Goal: Task Accomplishment & Management: Manage account settings

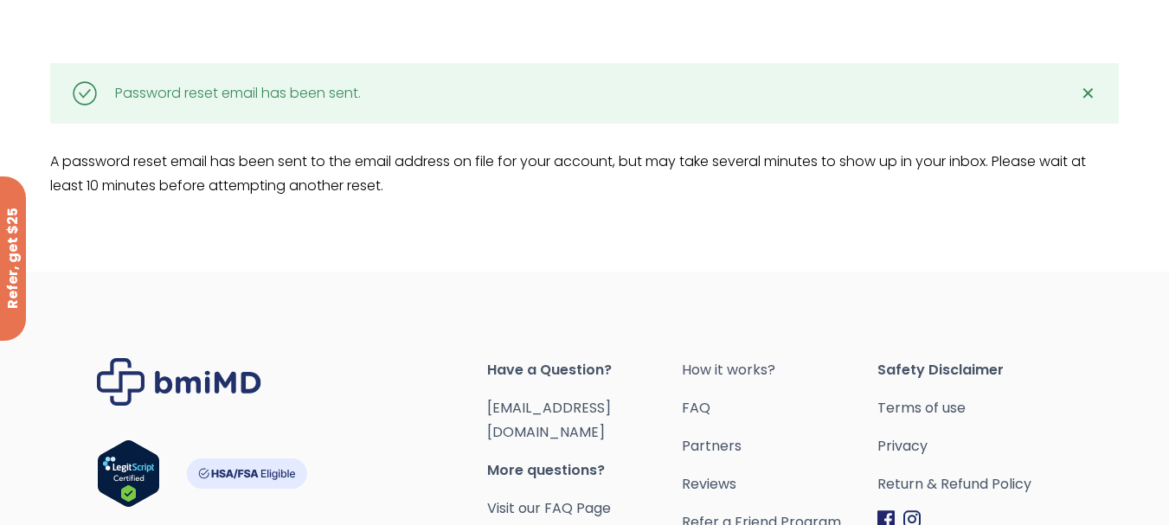
scroll to position [87, 0]
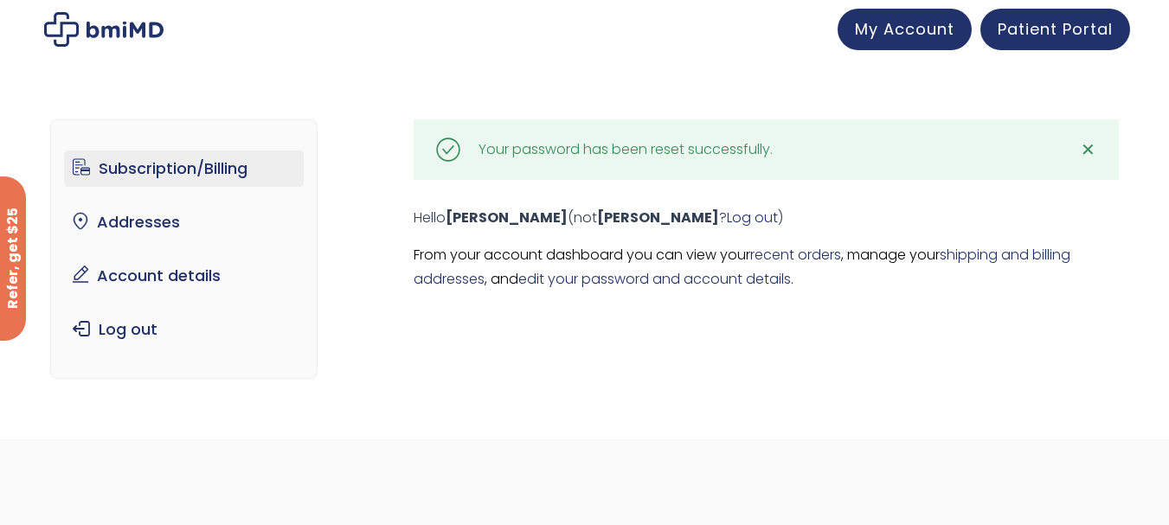
click at [157, 168] on link "Subscription/Billing" at bounding box center [184, 169] width 240 height 36
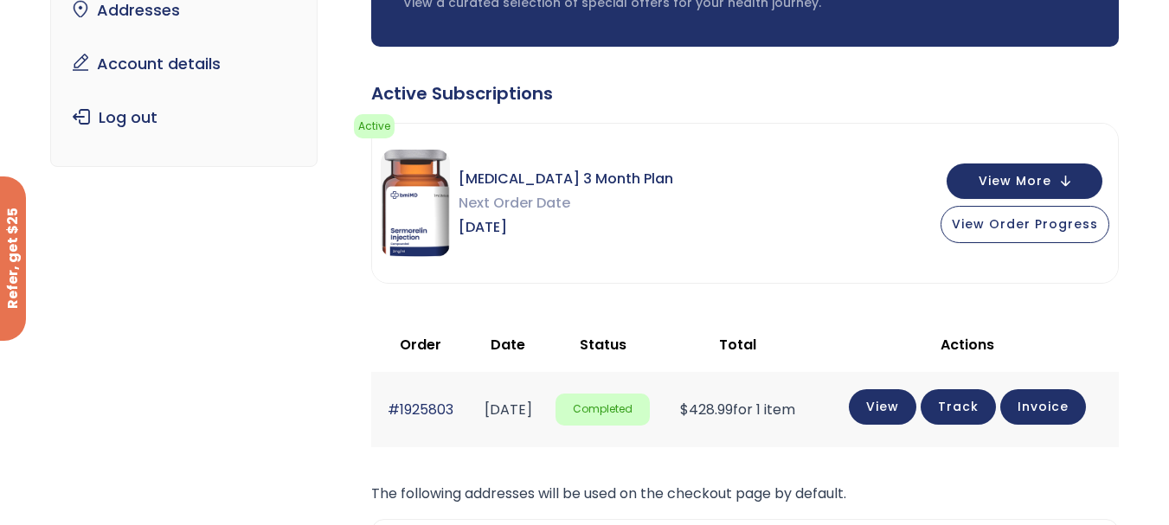
scroll to position [260, 0]
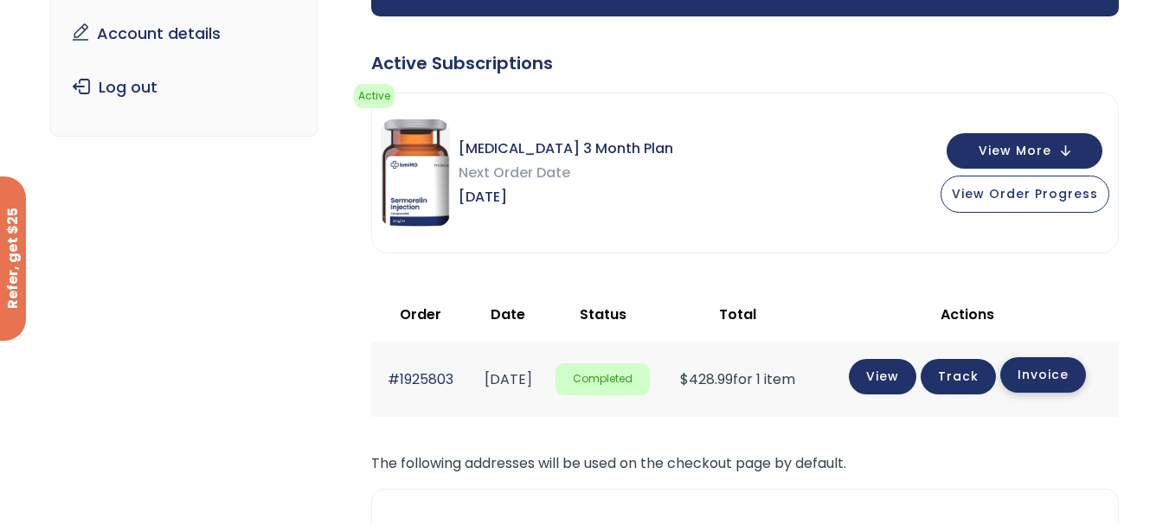
click at [1053, 382] on link "Invoice" at bounding box center [1043, 374] width 86 height 35
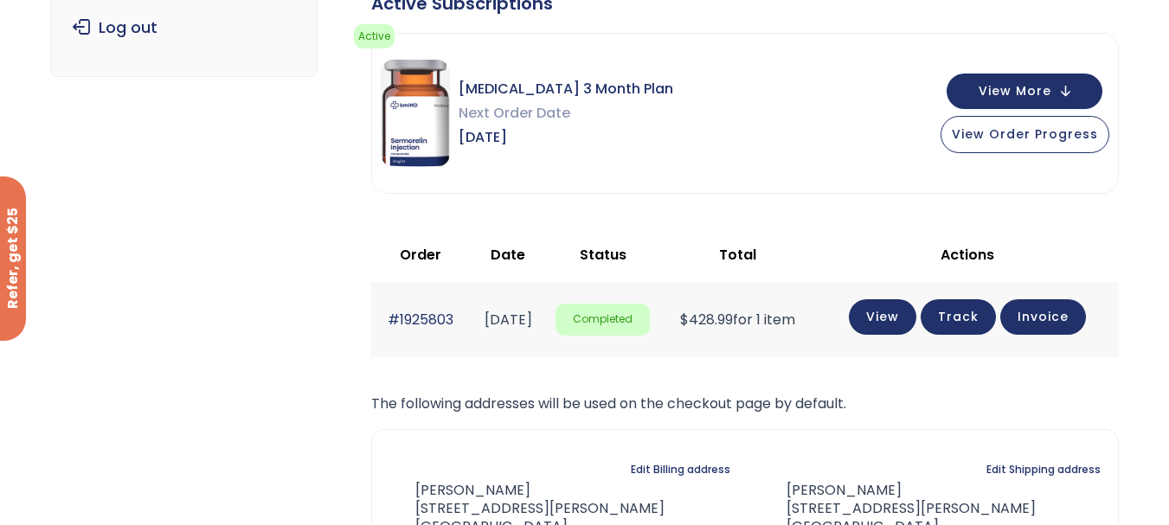
scroll to position [346, 0]
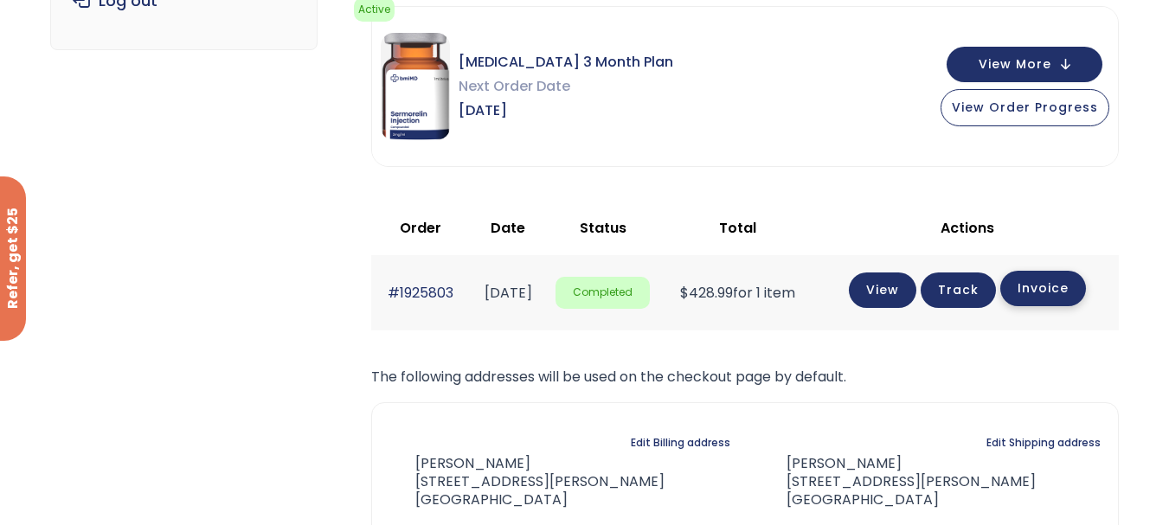
click at [1061, 291] on link "Invoice" at bounding box center [1043, 288] width 86 height 35
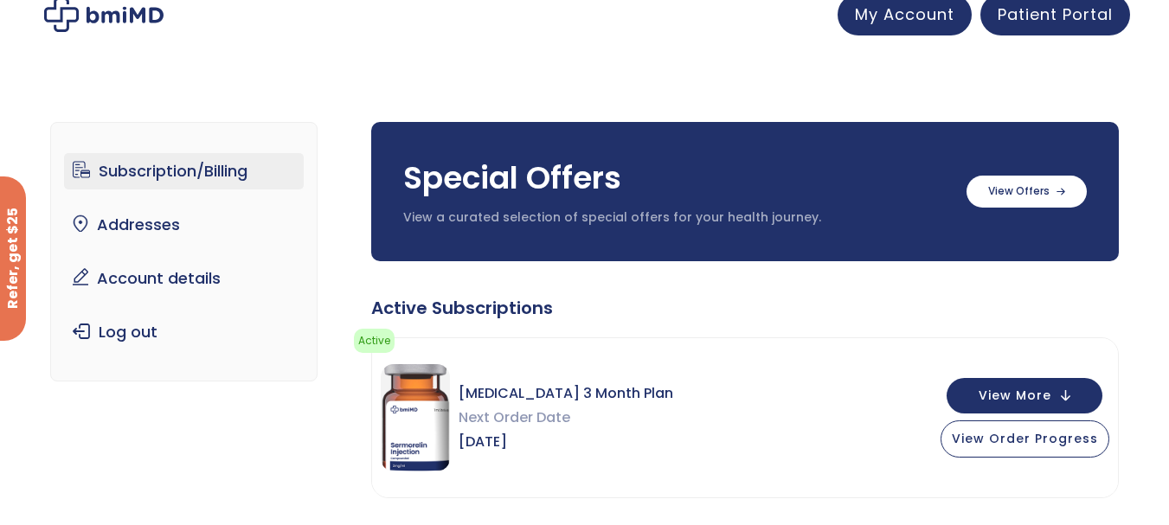
scroll to position [0, 0]
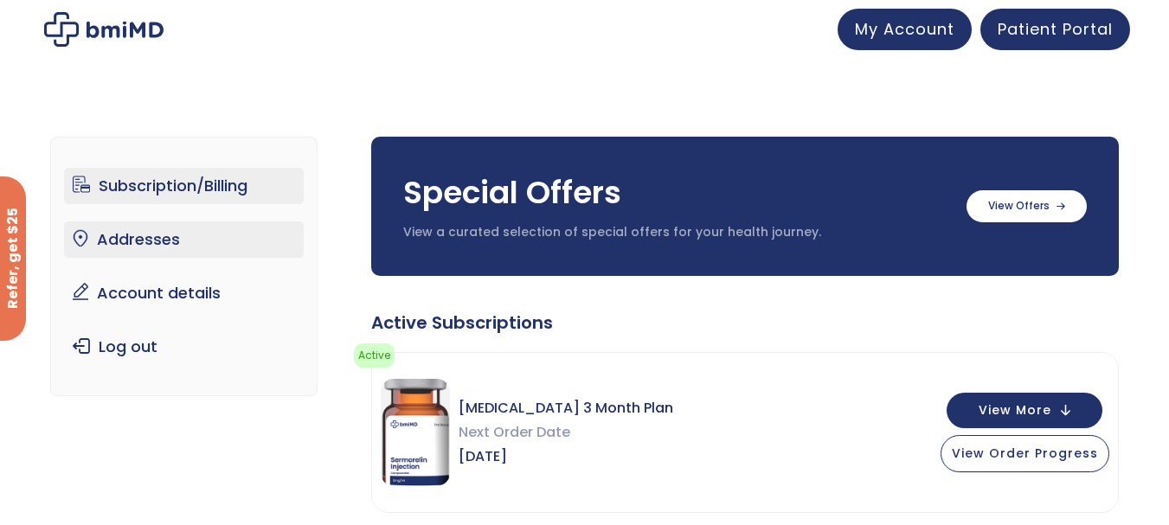
click at [114, 241] on link "Addresses" at bounding box center [184, 240] width 240 height 36
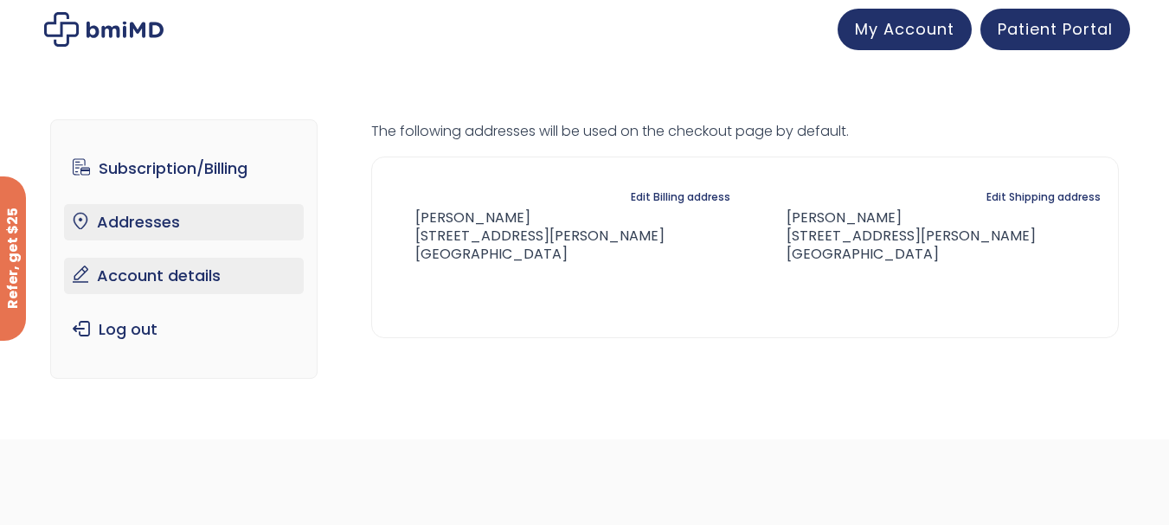
click at [119, 277] on link "Account details" at bounding box center [184, 276] width 240 height 36
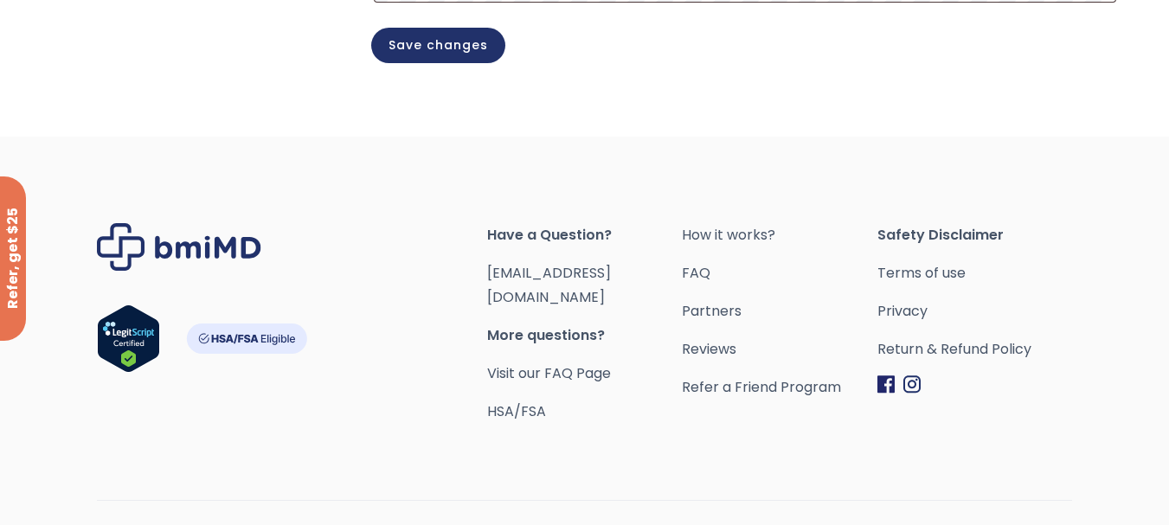
scroll to position [650, 0]
